Goal: Task Accomplishment & Management: Complete application form

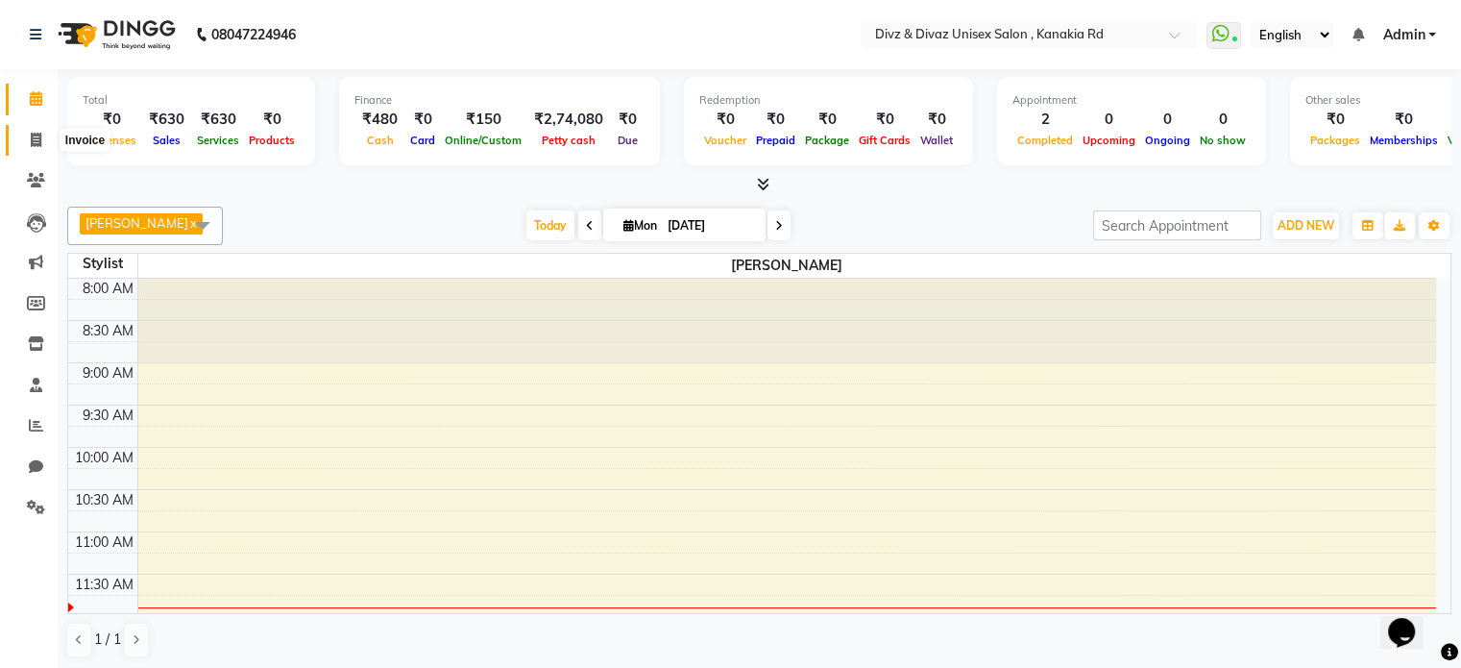
click at [36, 134] on icon at bounding box center [36, 140] width 11 height 14
select select "service"
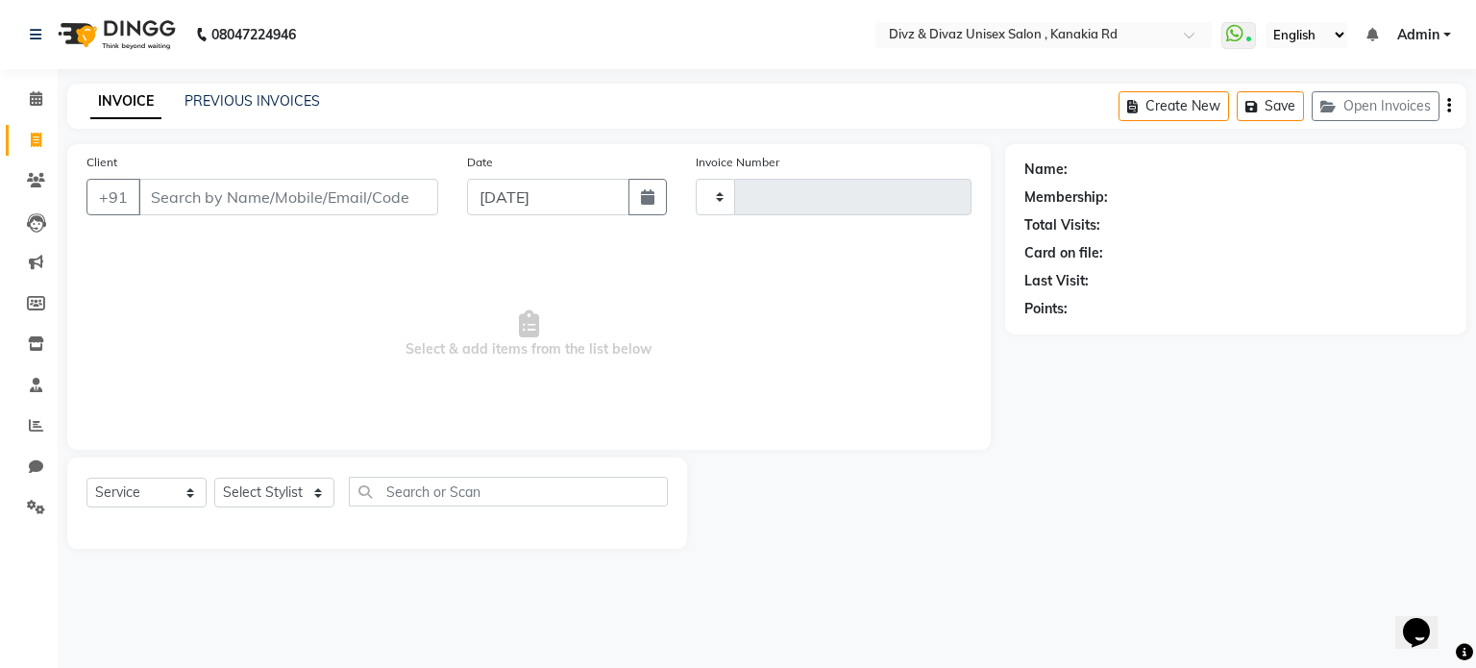
type input "2524"
select select "7588"
click at [227, 182] on input "Client" at bounding box center [288, 197] width 300 height 37
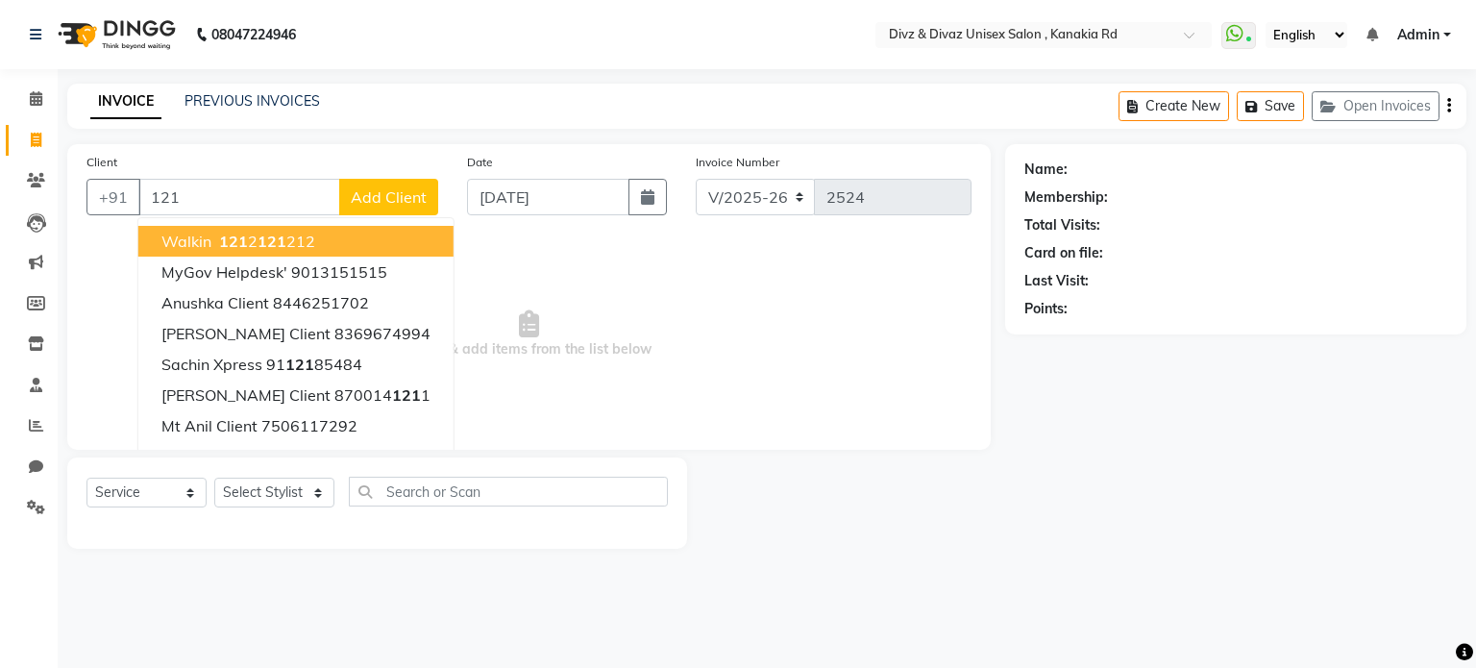
click at [284, 251] on button "walkin 121 2 121 212" at bounding box center [295, 241] width 315 height 31
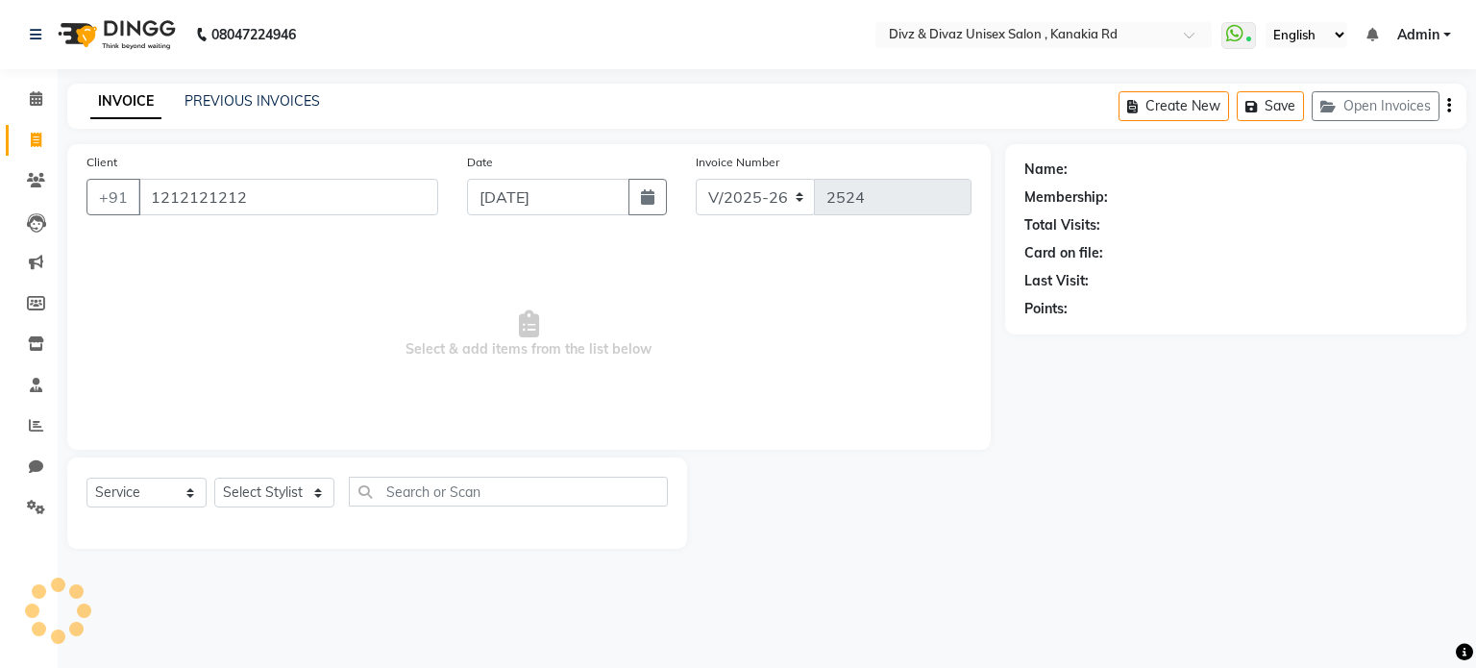
type input "1212121212"
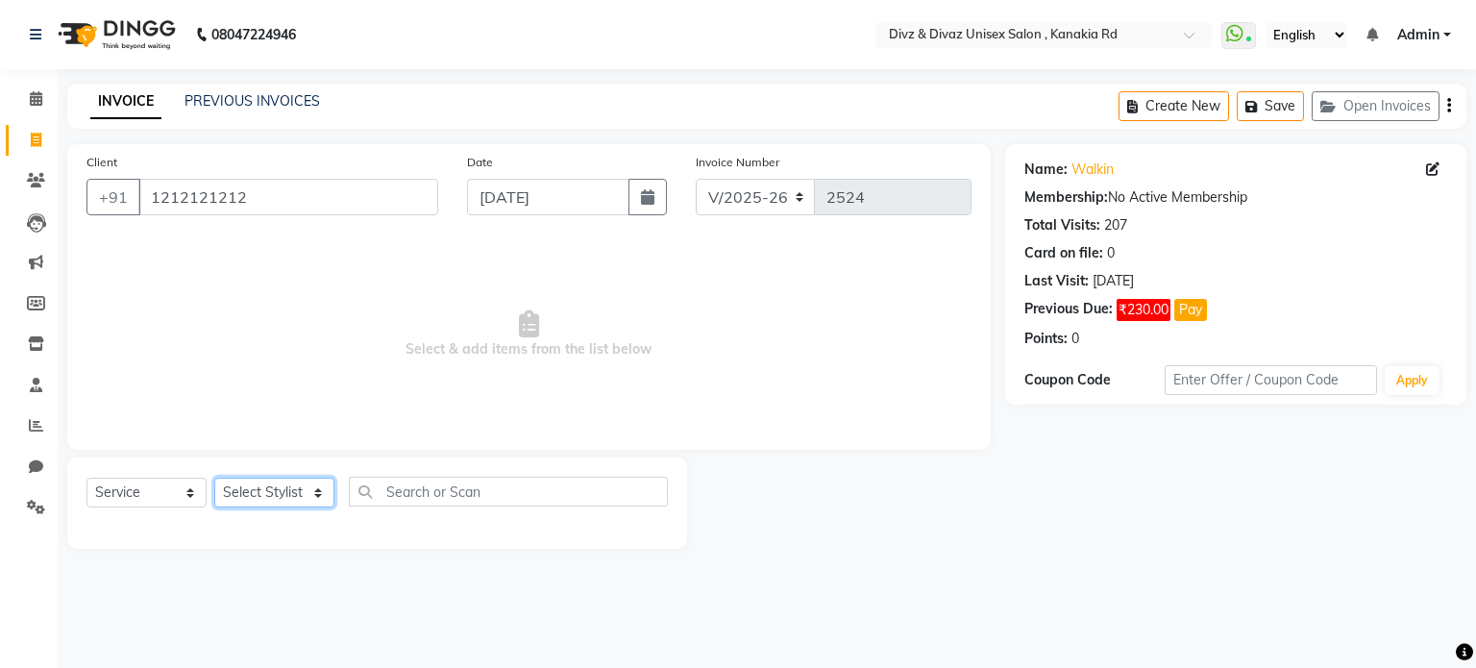
click at [315, 487] on select "Select Stylist Divyanshu Kailash Prem ravina shabeer" at bounding box center [274, 492] width 120 height 30
select select "67195"
click at [214, 478] on select "Select Stylist Divyanshu Kailash Prem ravina shabeer" at bounding box center [274, 492] width 120 height 30
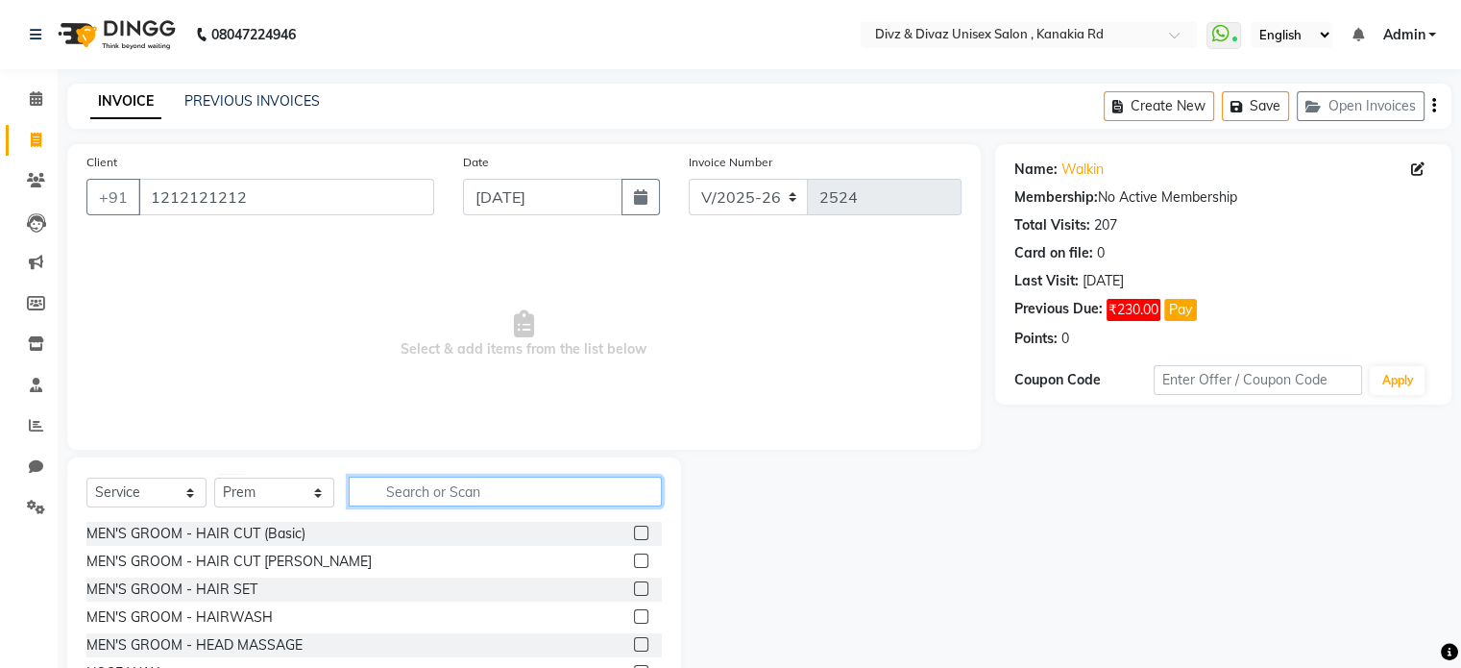
click at [580, 495] on input "text" at bounding box center [505, 491] width 313 height 30
type input "beard"
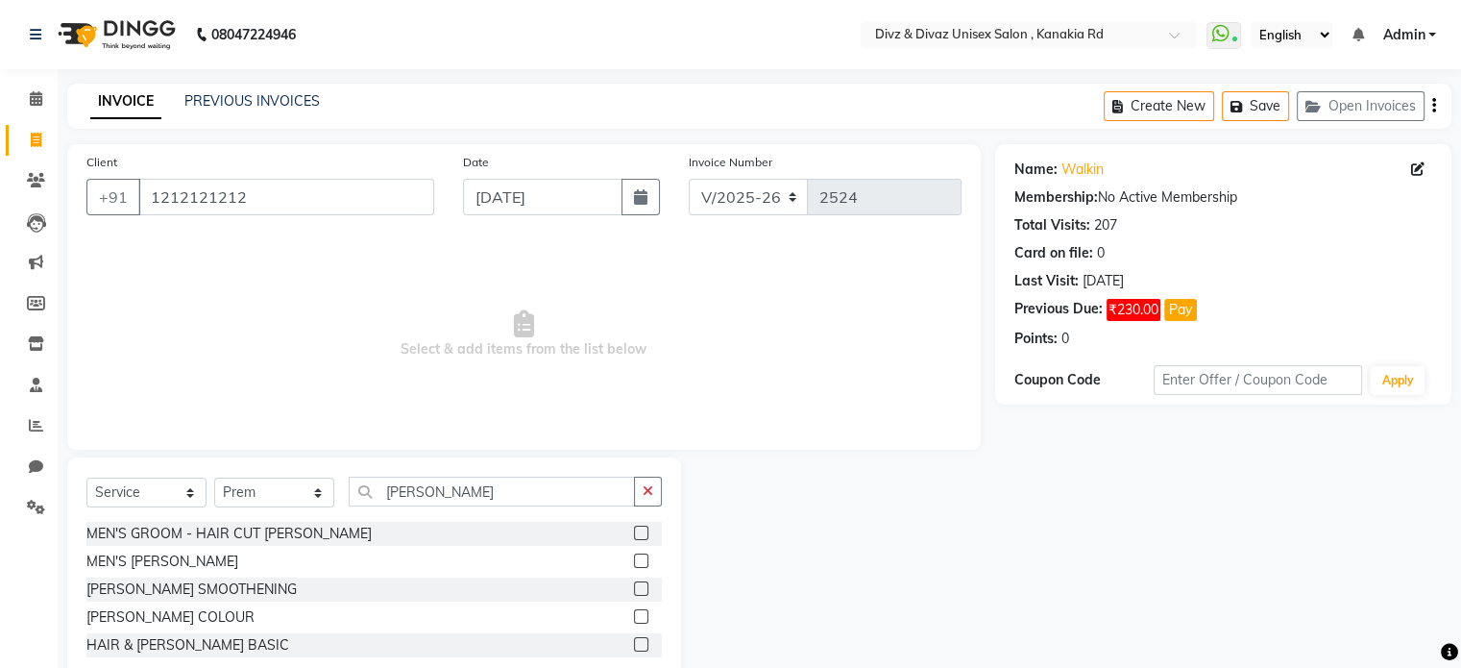
click at [641, 556] on label at bounding box center [641, 560] width 14 height 14
click at [641, 556] on input "checkbox" at bounding box center [640, 561] width 12 height 12
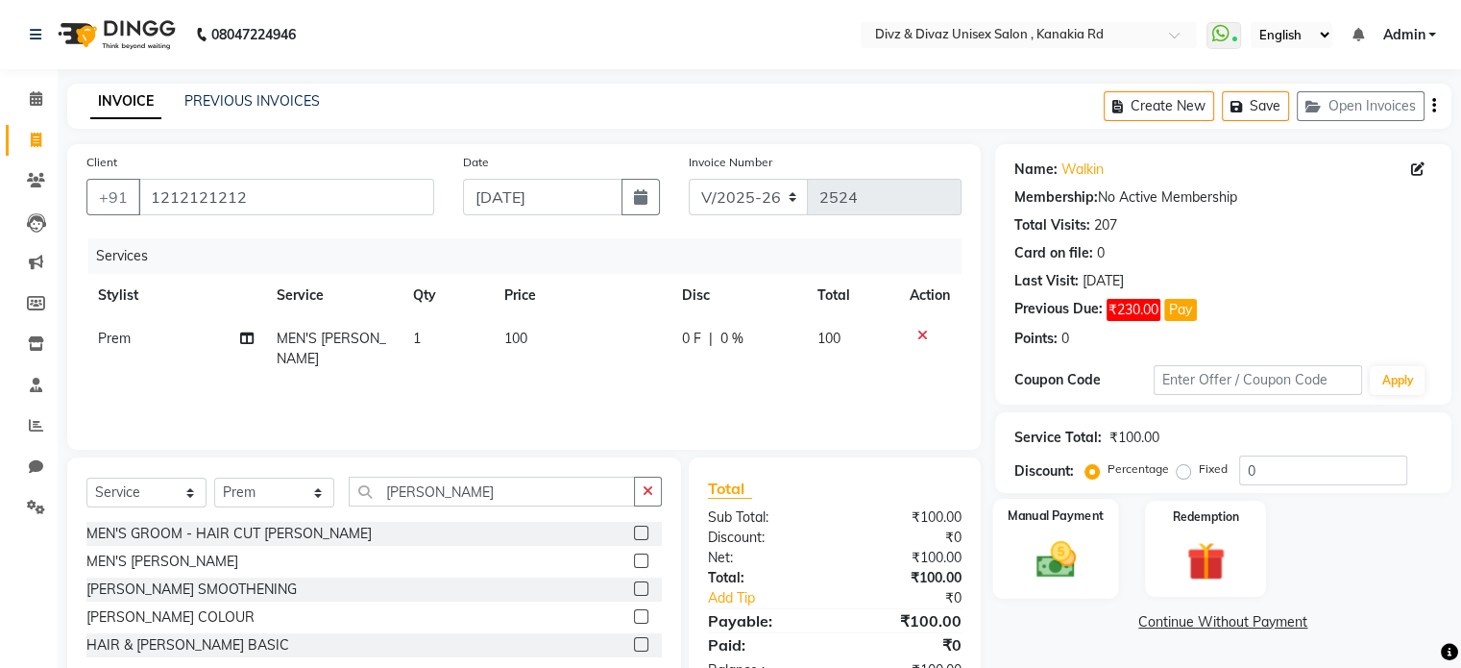
click at [1007, 541] on div "Manual Payment" at bounding box center [1055, 548] width 126 height 99
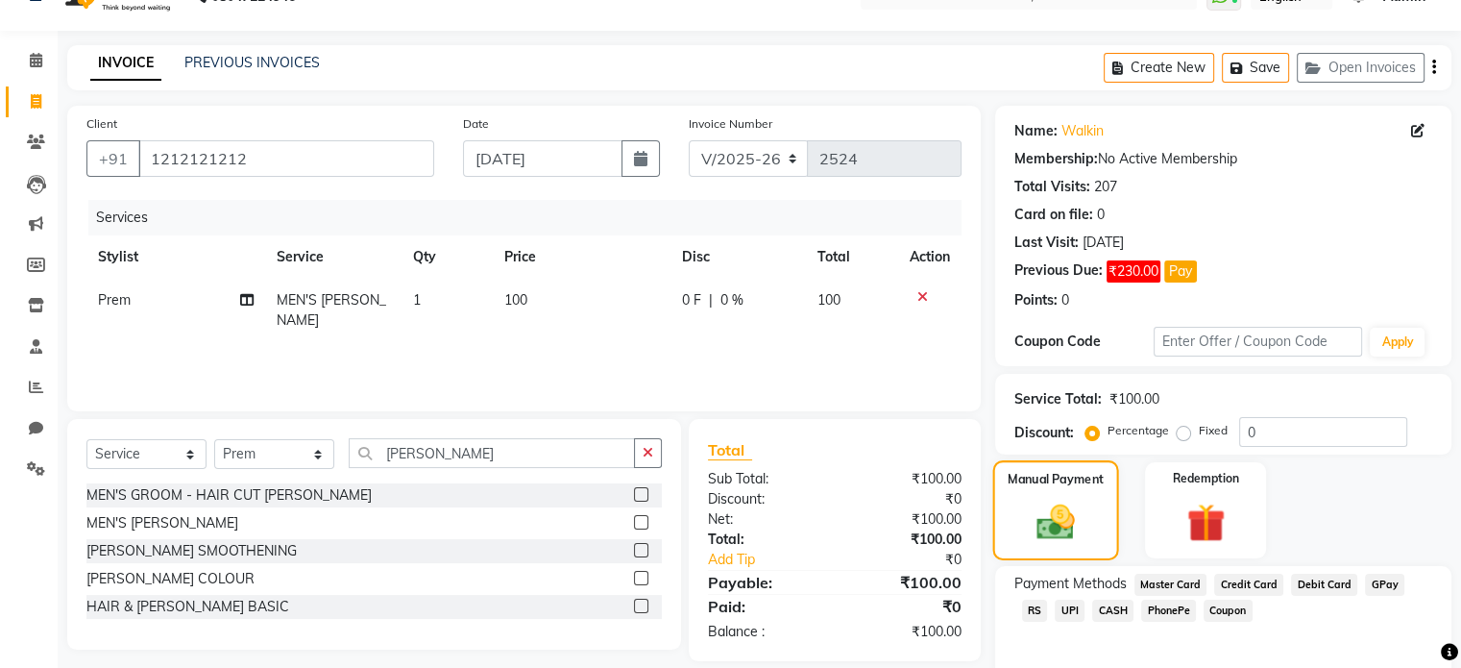
scroll to position [77, 0]
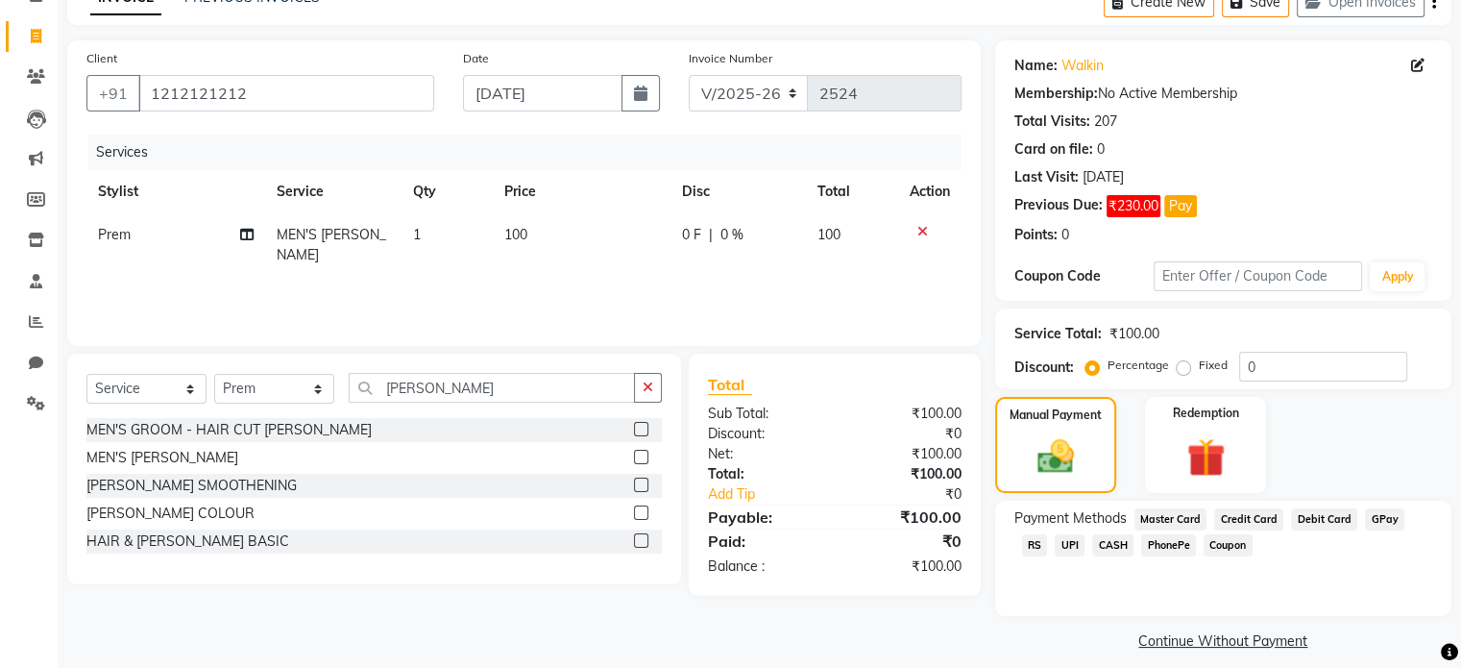
click at [1034, 570] on div "Payment Methods Master Card Credit Card Debit Card GPay RS UPI CASH PhonePe Cou…" at bounding box center [1223, 558] width 456 height 115
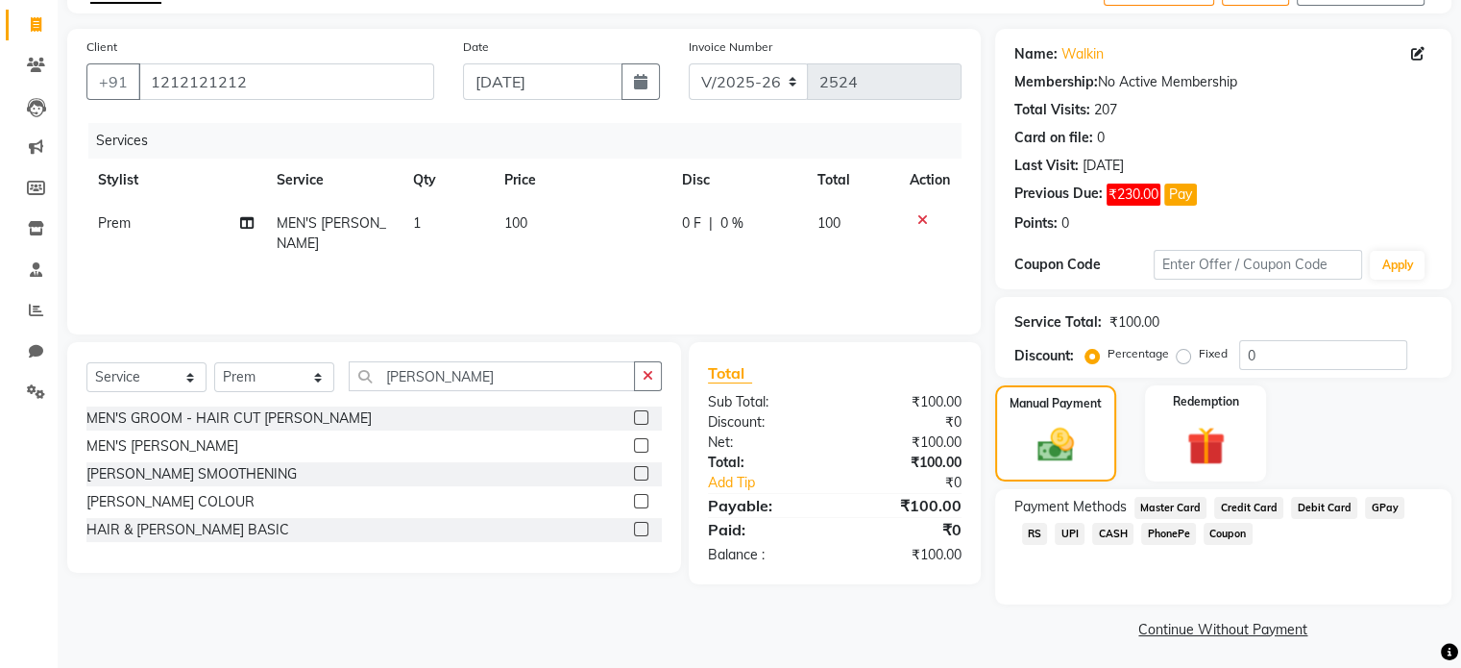
scroll to position [119, 0]
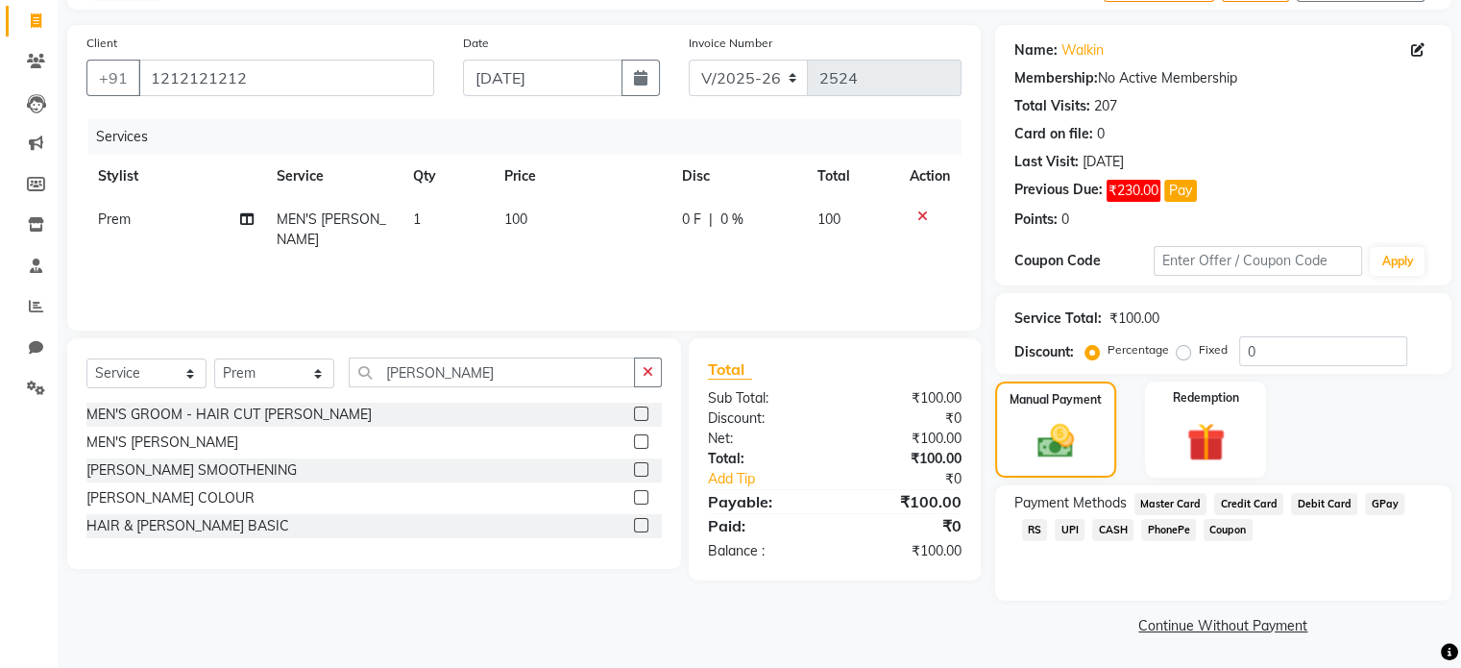
click at [1055, 525] on span "UPI" at bounding box center [1070, 530] width 30 height 22
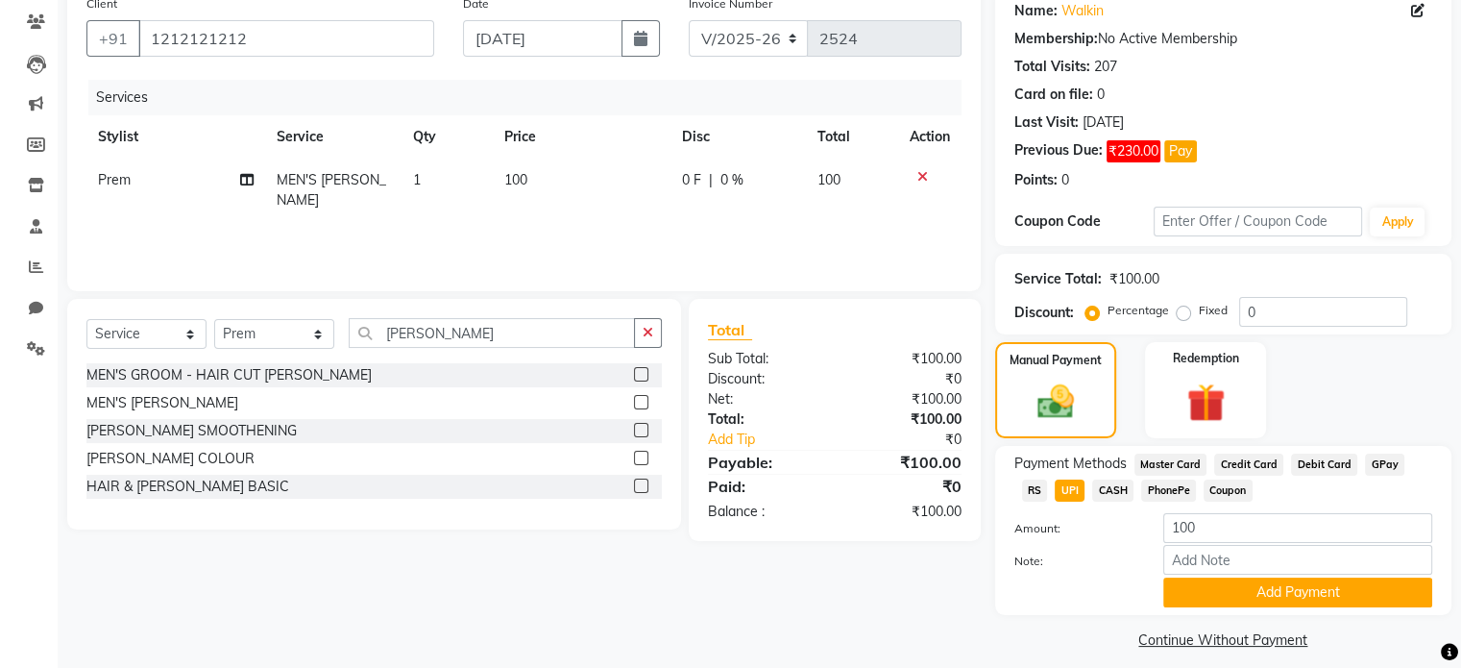
scroll to position [176, 0]
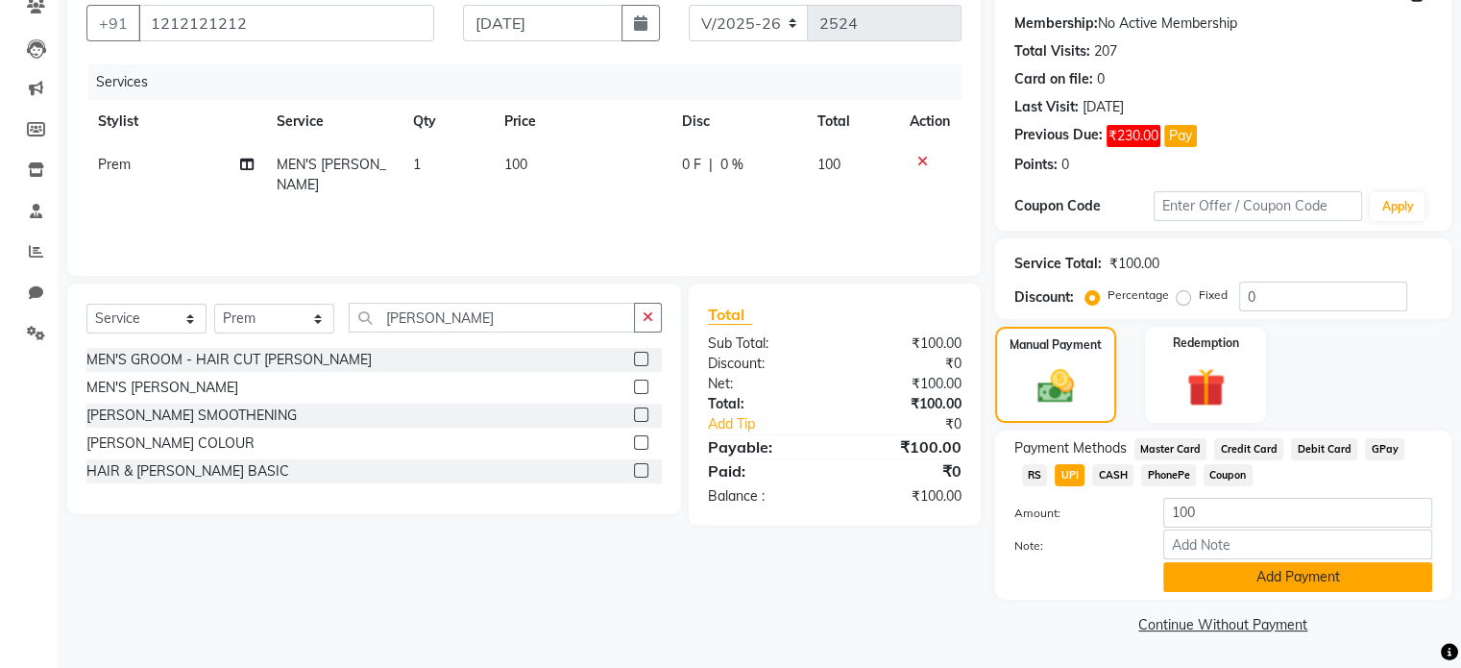
click at [1254, 580] on button "Add Payment" at bounding box center [1297, 577] width 269 height 30
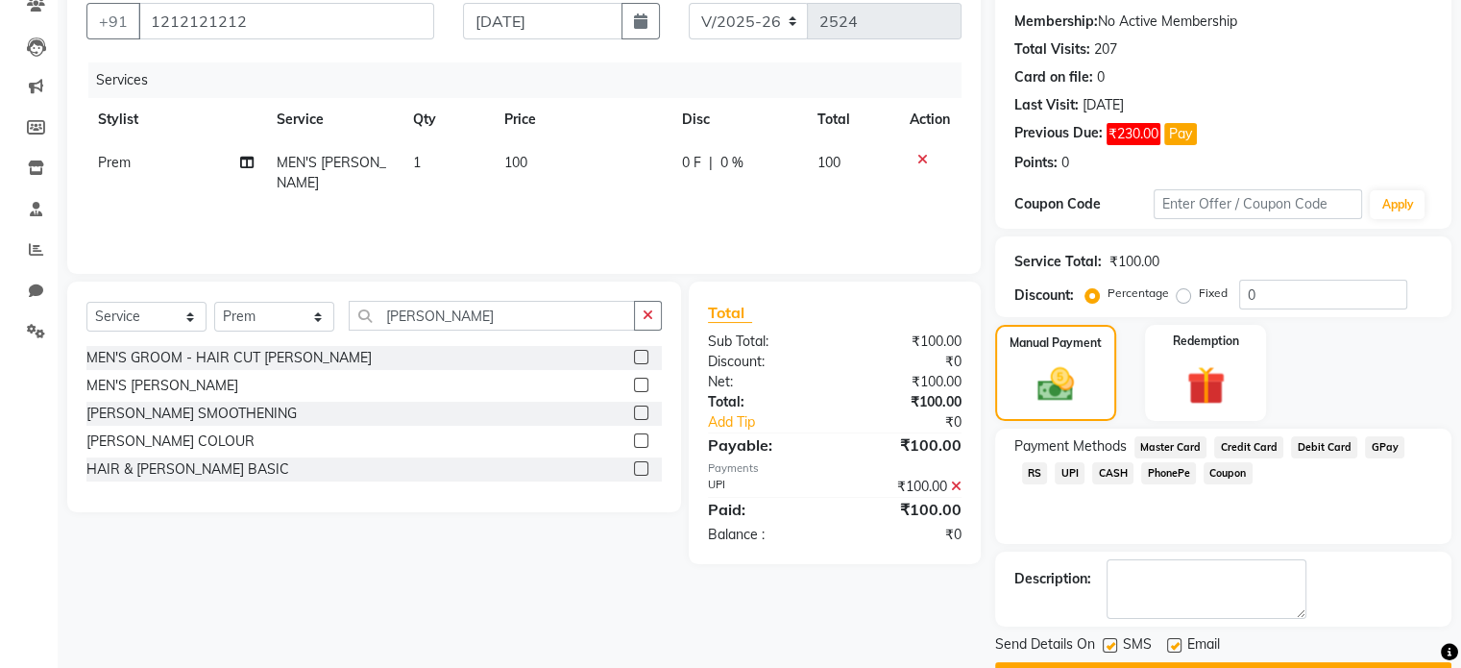
click at [642, 379] on label at bounding box center [641, 385] width 14 height 14
click at [642, 379] on input "checkbox" at bounding box center [640, 385] width 12 height 12
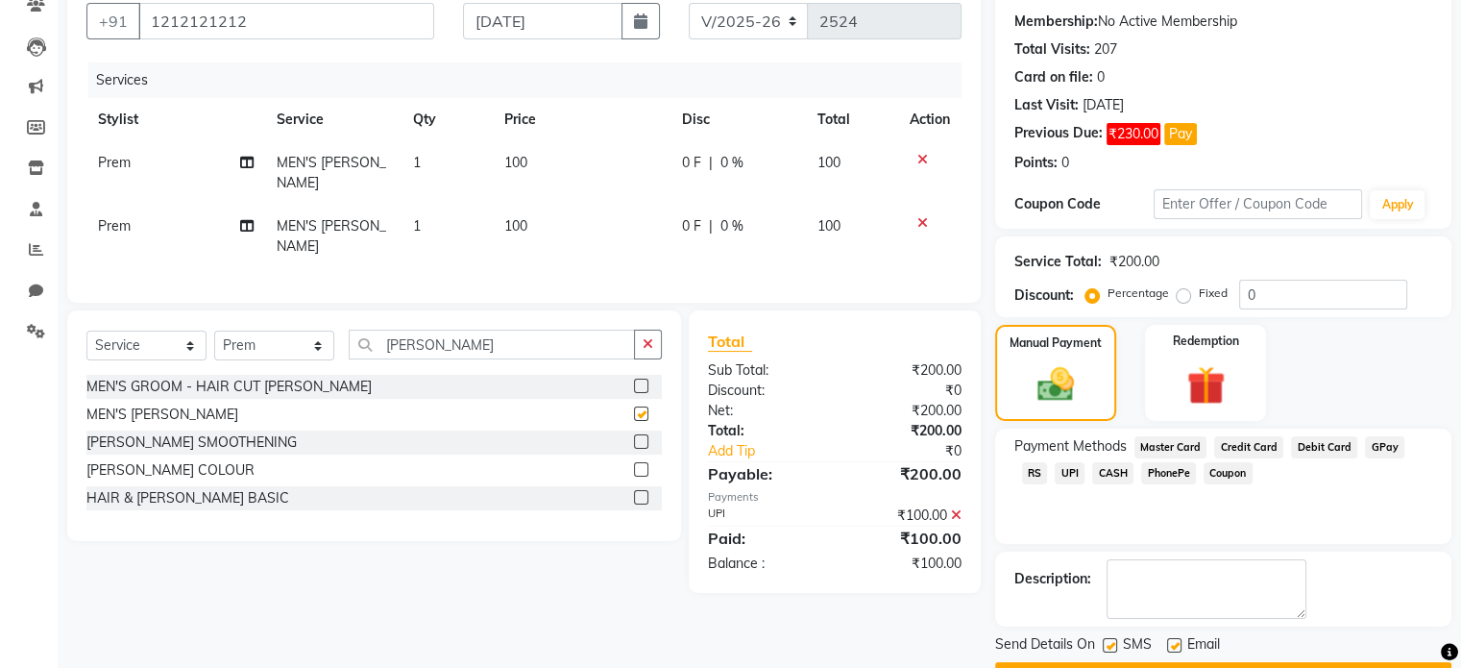
checkbox input "false"
click at [1092, 471] on span "CASH" at bounding box center [1112, 473] width 41 height 22
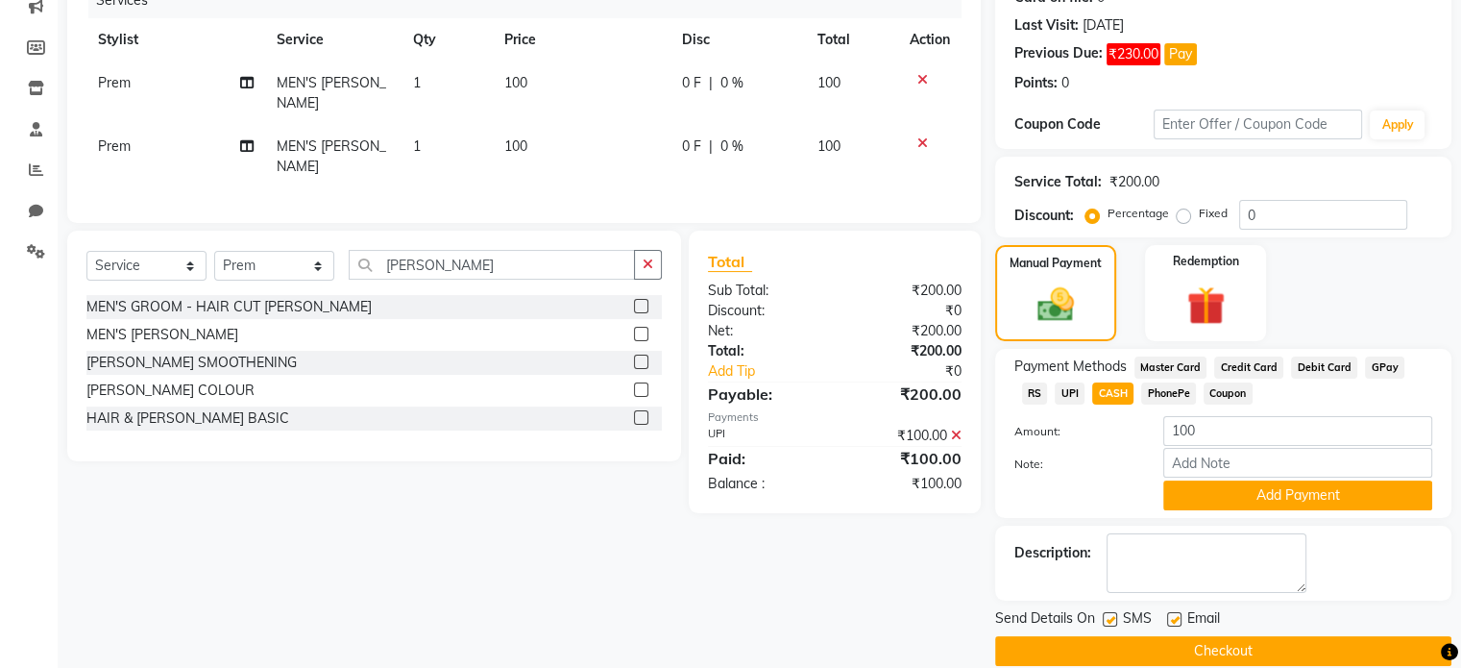
scroll to position [283, 0]
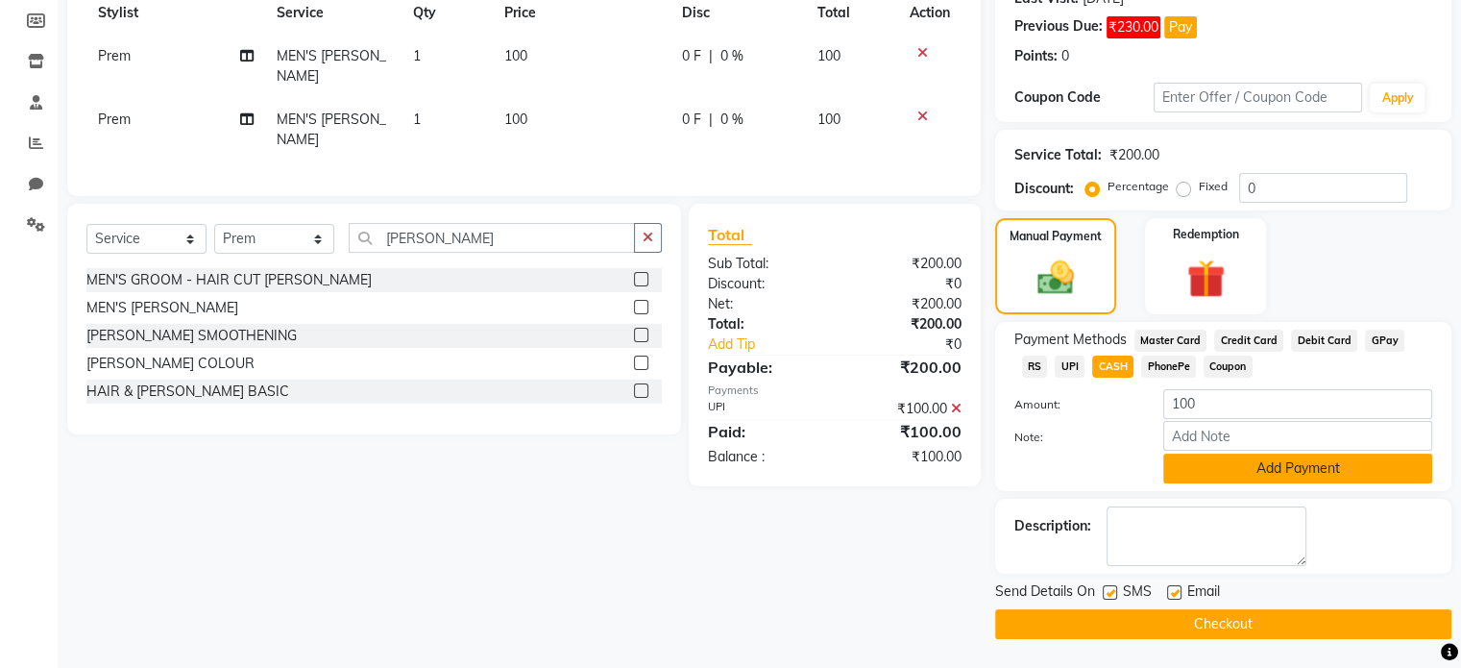
click at [1245, 470] on button "Add Payment" at bounding box center [1297, 468] width 269 height 30
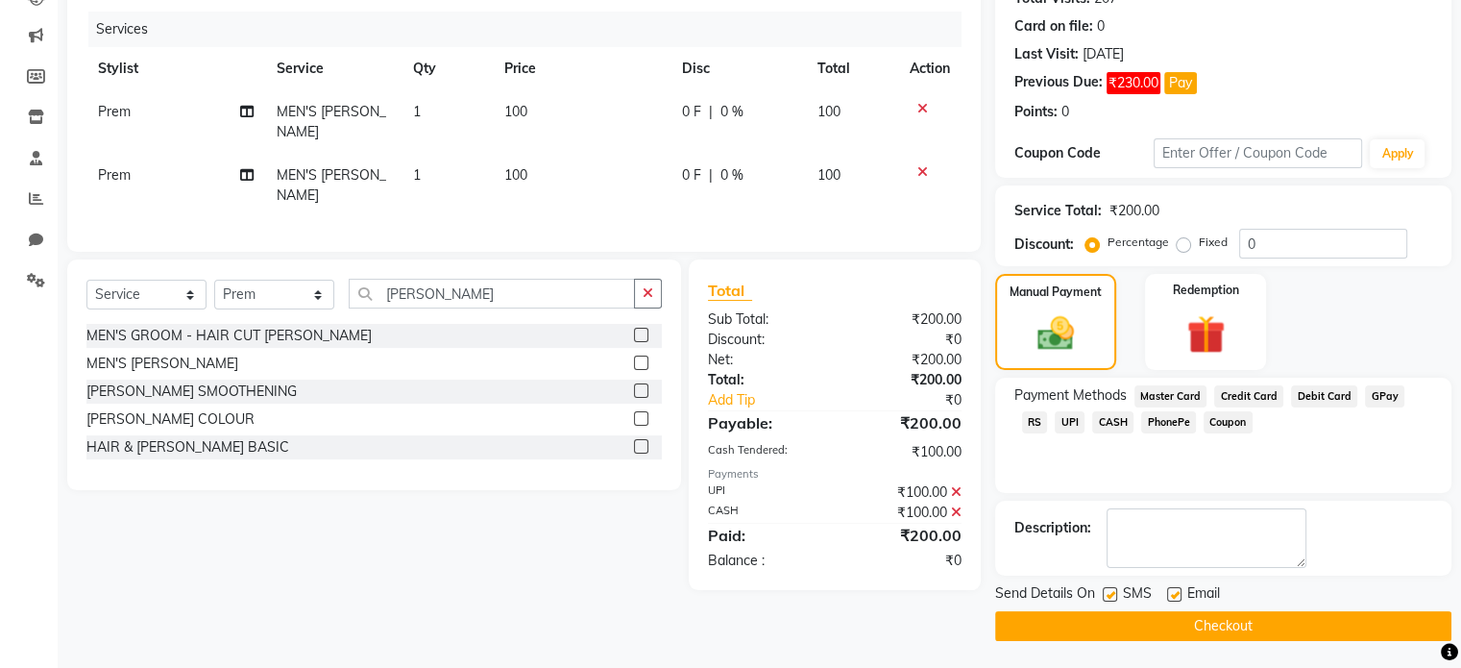
click at [1230, 618] on button "Checkout" at bounding box center [1223, 626] width 456 height 30
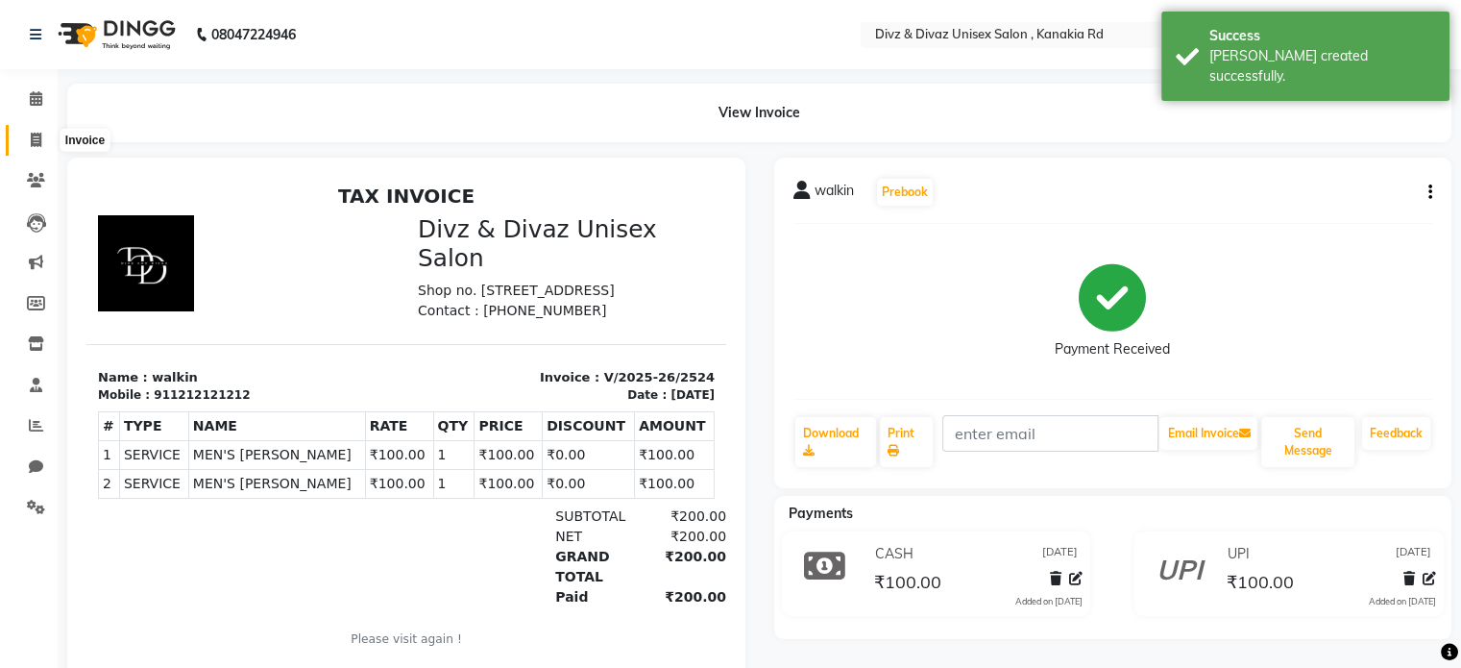
click at [37, 137] on icon at bounding box center [36, 140] width 11 height 14
select select "7588"
select select "service"
